Goal: Task Accomplishment & Management: Complete application form

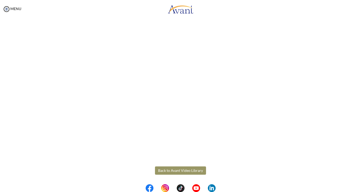
scroll to position [118, 0]
click at [177, 169] on body "Maintenance break. Please come back in 2 hours. MENU My Status What is the next…" at bounding box center [180, 96] width 361 height 192
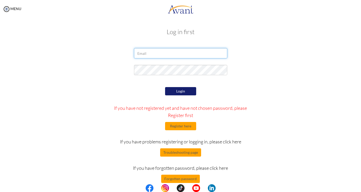
type input "[EMAIL_ADDRESS][DOMAIN_NAME]"
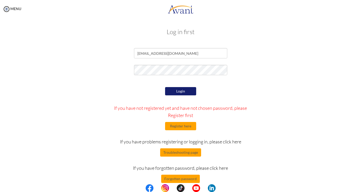
click at [183, 94] on button "Login" at bounding box center [180, 91] width 31 height 8
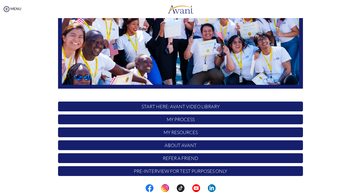
scroll to position [95, 0]
click at [187, 54] on img at bounding box center [180, 20] width 245 height 138
click at [177, 107] on p "START HERE: Avant Video Library" at bounding box center [180, 107] width 245 height 10
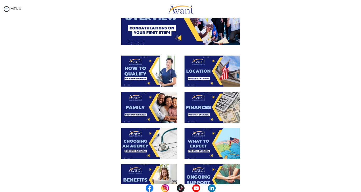
scroll to position [64, 0]
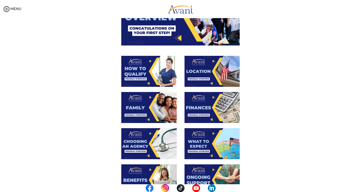
click at [144, 103] on img at bounding box center [148, 107] width 55 height 31
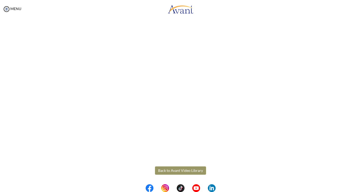
scroll to position [0, 0]
click at [177, 170] on body "Maintenance break. Please come back in 2 hours. MENU My Status What is the next…" at bounding box center [180, 96] width 361 height 192
click at [177, 171] on button "Back to Avant Video Library" at bounding box center [180, 171] width 51 height 8
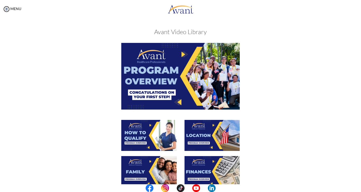
scroll to position [27, 0]
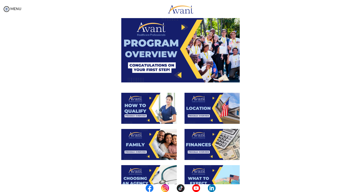
click at [201, 140] on img at bounding box center [211, 144] width 55 height 31
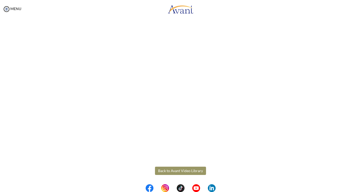
scroll to position [0, 0]
click at [173, 175] on body "Maintenance break. Please come back in 2 hours. MENU My Status What is the next…" at bounding box center [180, 96] width 361 height 192
click at [176, 172] on button "Back to Avant Video Library" at bounding box center [180, 171] width 51 height 8
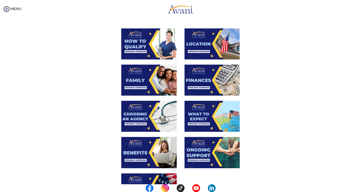
scroll to position [96, 0]
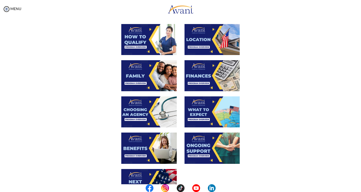
click at [143, 100] on img at bounding box center [148, 112] width 55 height 31
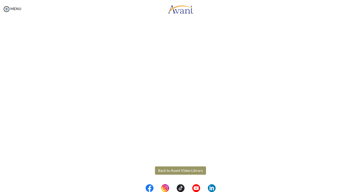
scroll to position [115, 0]
click at [178, 174] on body "Maintenance break. Please come back in 2 hours. MENU My Status What is the next…" at bounding box center [180, 96] width 361 height 192
click at [178, 173] on button "Back to Avant Video Library" at bounding box center [180, 171] width 51 height 8
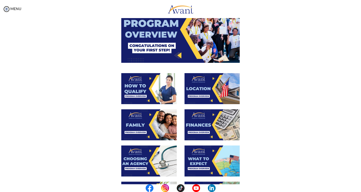
scroll to position [56, 0]
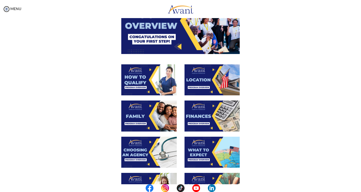
click at [202, 150] on img at bounding box center [211, 152] width 55 height 31
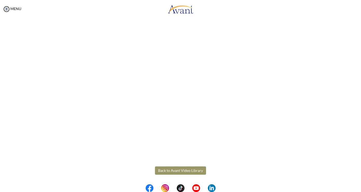
scroll to position [0, 0]
click at [177, 172] on body "Maintenance break. Please come back in 2 hours. MENU My Status What is the next…" at bounding box center [180, 96] width 361 height 192
click at [177, 172] on button "Back to Avant Video Library" at bounding box center [180, 171] width 51 height 8
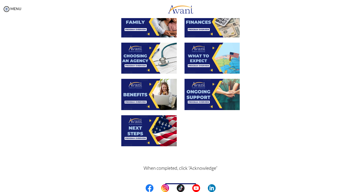
scroll to position [145, 0]
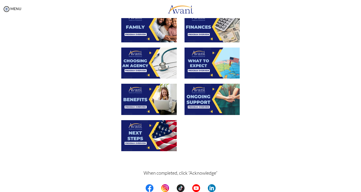
click at [151, 95] on img at bounding box center [148, 99] width 55 height 31
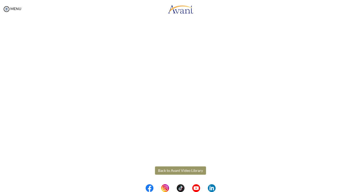
scroll to position [118, 0]
click at [182, 171] on body "Maintenance break. Please come back in 2 hours. MENU My Status What is the next…" at bounding box center [180, 96] width 361 height 192
click at [182, 171] on button "Back to Avant Video Library" at bounding box center [180, 171] width 51 height 8
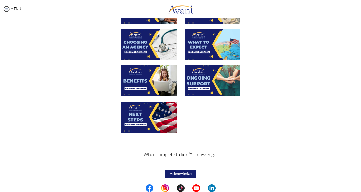
scroll to position [164, 0]
click at [198, 79] on img at bounding box center [211, 80] width 55 height 31
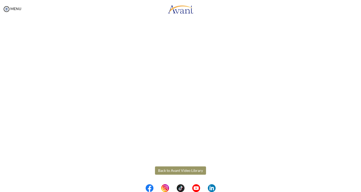
scroll to position [118, 0]
click at [185, 169] on body "Maintenance break. Please come back in 2 hours. MENU My Status What is the next…" at bounding box center [180, 96] width 361 height 192
click at [185, 169] on button "Back to Avant Video Library" at bounding box center [180, 171] width 51 height 8
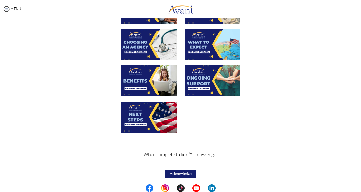
scroll to position [164, 0]
click at [146, 113] on img at bounding box center [148, 117] width 55 height 31
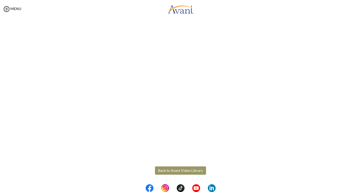
scroll to position [118, 0]
click at [179, 169] on body "Maintenance break. Please come back in 2 hours. MENU My Status What is the next…" at bounding box center [180, 96] width 361 height 192
click at [179, 169] on button "Back to Avant Video Library" at bounding box center [180, 171] width 51 height 8
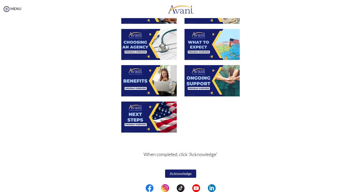
scroll to position [164, 0]
click at [181, 173] on button "Acknowledge" at bounding box center [180, 174] width 31 height 8
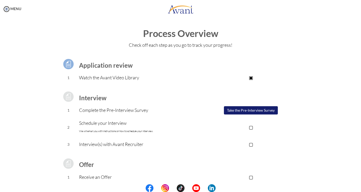
scroll to position [0, 0]
click at [251, 109] on button "Take the Pre-Interview Survey" at bounding box center [251, 110] width 54 height 8
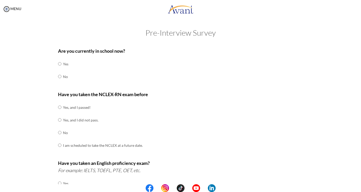
click at [59, 76] on input "radio" at bounding box center [59, 76] width 3 height 10
radio input "true"
click at [60, 108] on input "radio" at bounding box center [59, 107] width 3 height 10
radio input "true"
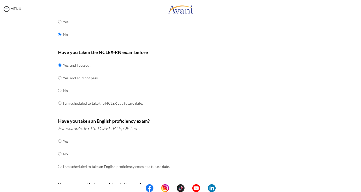
scroll to position [46, 0]
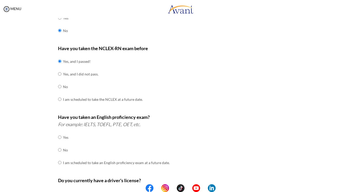
click at [61, 146] on td at bounding box center [62, 150] width 2 height 13
click at [59, 146] on input "radio" at bounding box center [59, 150] width 3 height 10
radio input "true"
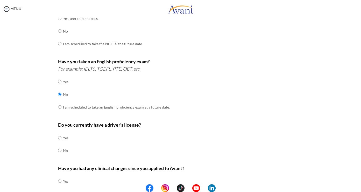
scroll to position [103, 0]
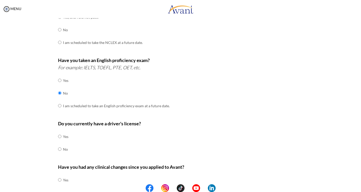
click at [59, 146] on input "radio" at bounding box center [59, 149] width 3 height 10
radio input "true"
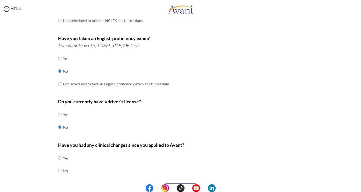
scroll to position [126, 0]
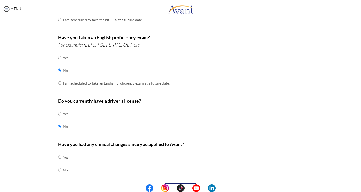
click at [59, 166] on input "radio" at bounding box center [59, 170] width 3 height 10
radio input "true"
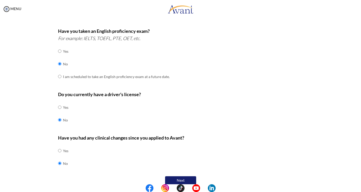
click at [179, 177] on button "Next" at bounding box center [180, 181] width 31 height 8
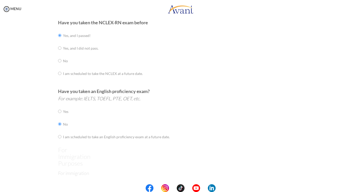
scroll to position [7, 0]
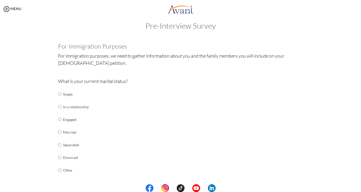
click at [59, 94] on input "radio" at bounding box center [59, 94] width 3 height 10
radio input "true"
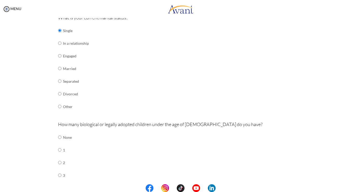
scroll to position [72, 0]
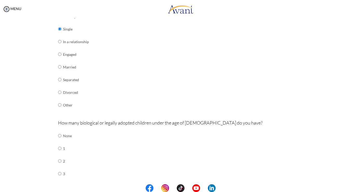
click at [59, 132] on input "radio" at bounding box center [59, 136] width 3 height 10
radio input "true"
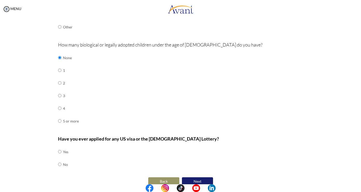
scroll to position [0, 0]
click at [60, 147] on input "radio" at bounding box center [59, 152] width 3 height 10
radio input "true"
click at [199, 178] on button "Next" at bounding box center [197, 182] width 31 height 8
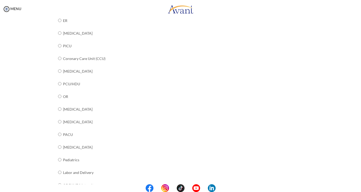
scroll to position [105, 0]
click at [59, 154] on input "radio" at bounding box center [59, 159] width 3 height 10
radio input "true"
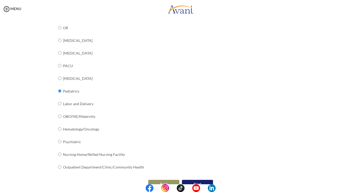
scroll to position [0, 0]
click at [196, 180] on button "Next" at bounding box center [197, 184] width 31 height 8
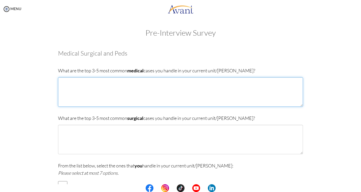
click at [158, 89] on textarea at bounding box center [180, 92] width 245 height 30
type textarea "[MEDICAL_DATA] [MEDICAL_DATA] [MEDICAL_DATA]"
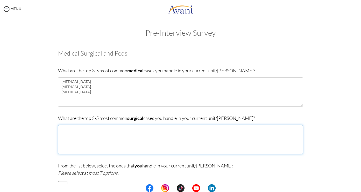
click at [95, 129] on textarea at bounding box center [180, 140] width 245 height 30
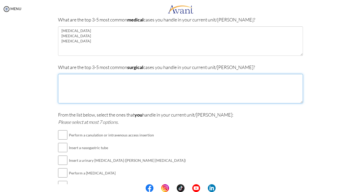
scroll to position [48, 0]
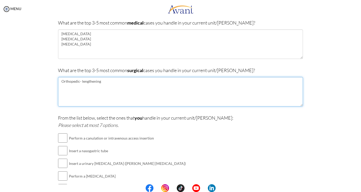
click at [102, 81] on textarea "Orthopedic- lengthening" at bounding box center [180, 92] width 245 height 30
click at [62, 80] on textarea "Orthopedic- lengthening of limbs" at bounding box center [180, 92] width 245 height 30
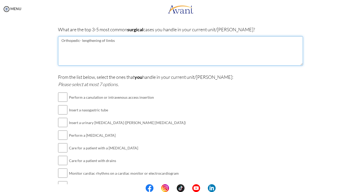
scroll to position [85, 0]
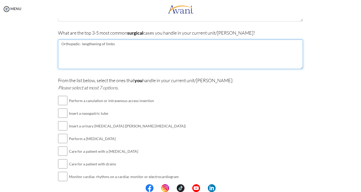
type textarea "Orthopedic- lengthening of limbs"
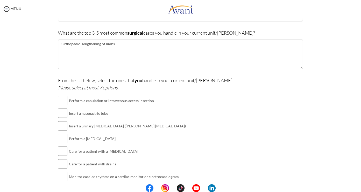
click at [60, 103] on input "checkbox" at bounding box center [62, 101] width 9 height 10
checkbox input "true"
click at [61, 114] on input "checkbox" at bounding box center [62, 113] width 9 height 10
checkbox input "true"
click at [60, 126] on input "checkbox" at bounding box center [62, 126] width 9 height 10
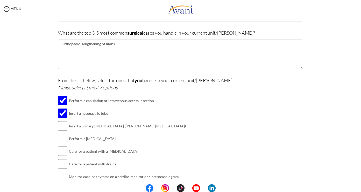
checkbox input "true"
click at [59, 137] on input "checkbox" at bounding box center [62, 139] width 9 height 10
checkbox input "true"
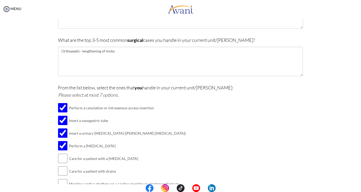
scroll to position [79, 0]
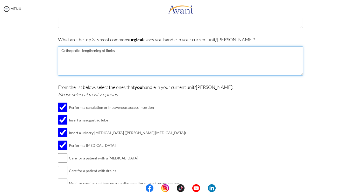
click at [118, 55] on textarea "Orthopedic- lengthening of limbs" at bounding box center [180, 61] width 245 height 30
type textarea "O"
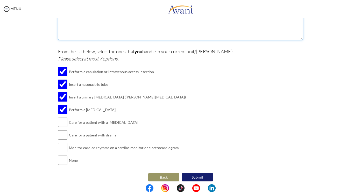
scroll to position [114, 0]
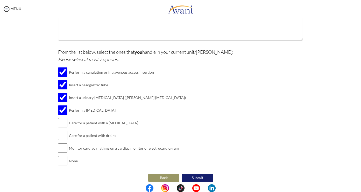
click at [161, 175] on button "Back" at bounding box center [163, 178] width 31 height 8
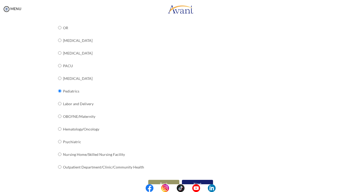
click at [161, 180] on button "Back" at bounding box center [163, 184] width 31 height 8
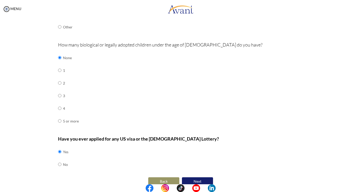
click at [160, 178] on button "Back" at bounding box center [163, 182] width 31 height 8
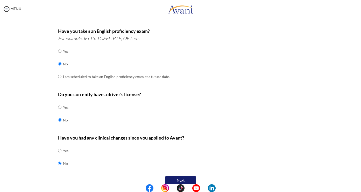
click at [176, 177] on button "Next" at bounding box center [180, 181] width 31 height 8
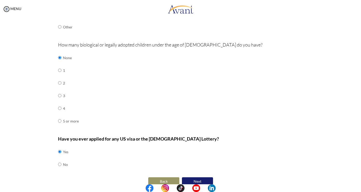
click at [188, 178] on button "Next" at bounding box center [197, 182] width 31 height 8
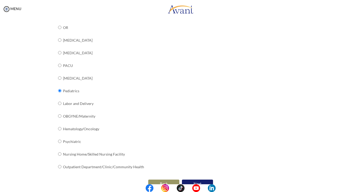
scroll to position [173, 0]
click at [188, 180] on button "Next" at bounding box center [197, 184] width 31 height 8
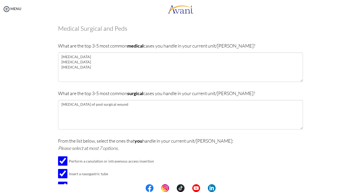
scroll to position [27, 0]
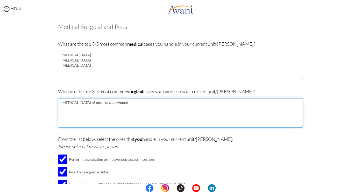
click at [123, 103] on textarea "[MEDICAL_DATA] of post surgical wound" at bounding box center [180, 113] width 245 height 30
click at [121, 102] on textarea "[MEDICAL_DATA] of post surgical wound" at bounding box center [180, 113] width 245 height 30
type textarea "D"
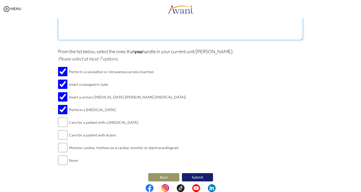
scroll to position [114, 0]
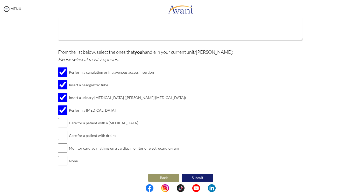
click at [198, 174] on button "Submit" at bounding box center [197, 178] width 31 height 8
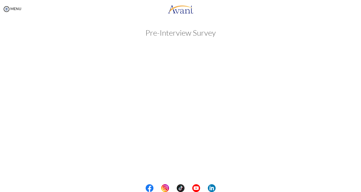
scroll to position [0, 0]
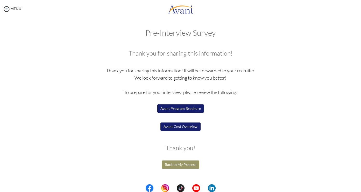
click at [177, 165] on button "Back to My Process" at bounding box center [181, 165] width 38 height 8
